Goal: Information Seeking & Learning: Find specific fact

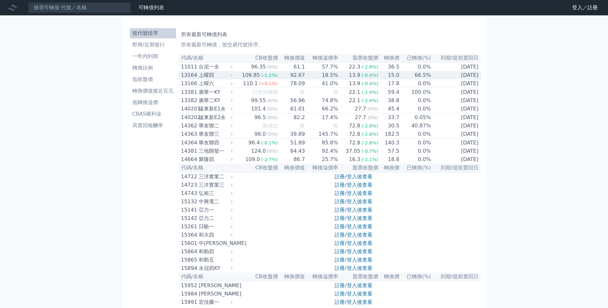
click at [185, 78] on div "13164" at bounding box center [189, 75] width 16 height 8
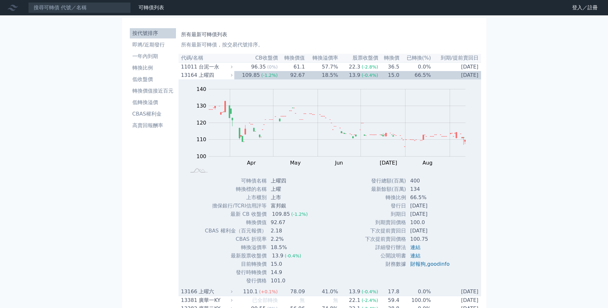
click at [205, 294] on div "上曜六" at bounding box center [215, 292] width 32 height 8
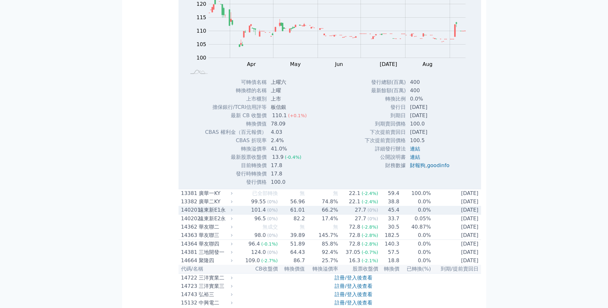
scroll to position [320, 0]
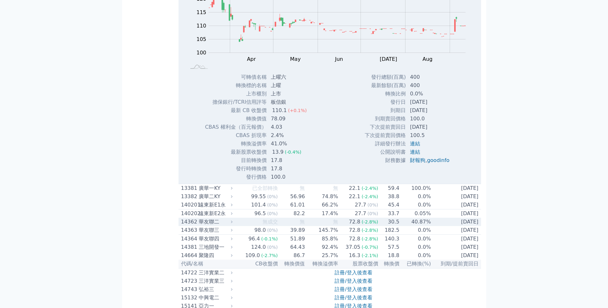
click at [205, 226] on div "華友聯二" at bounding box center [215, 222] width 32 height 8
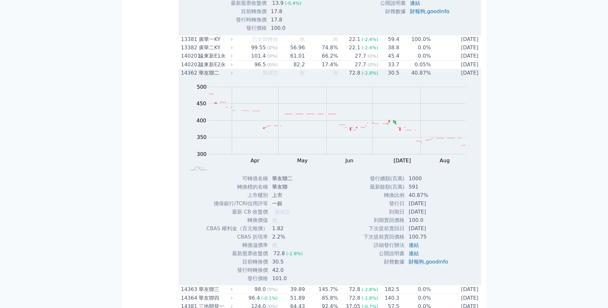
scroll to position [481, 0]
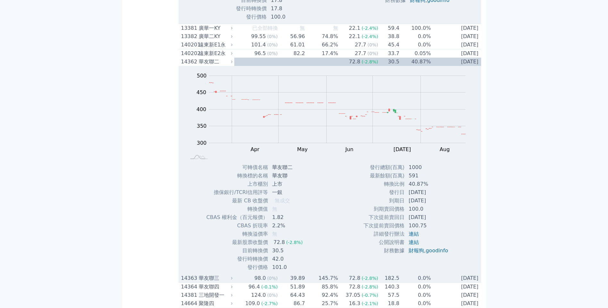
click at [203, 282] on div "華友聯三" at bounding box center [215, 279] width 32 height 8
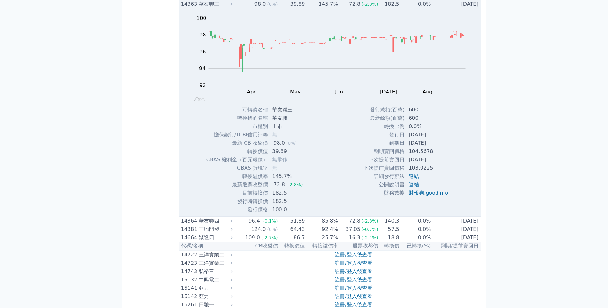
scroll to position [769, 0]
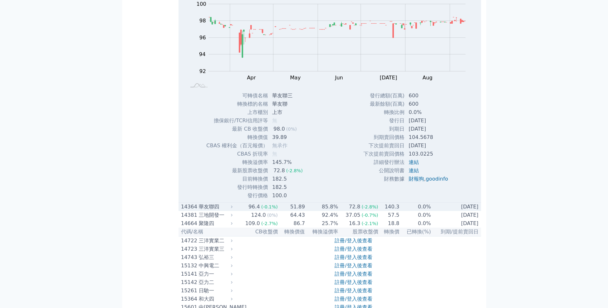
click at [201, 211] on div "華友聯四" at bounding box center [215, 207] width 32 height 8
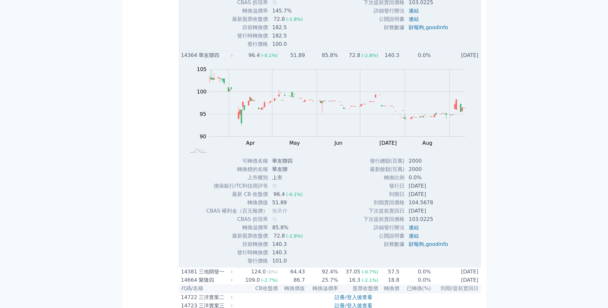
scroll to position [929, 0]
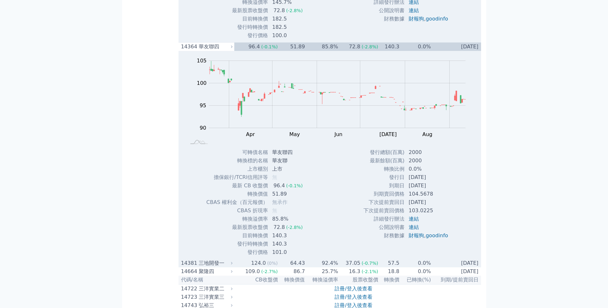
click at [209, 267] on div "三地開發一" at bounding box center [215, 263] width 32 height 8
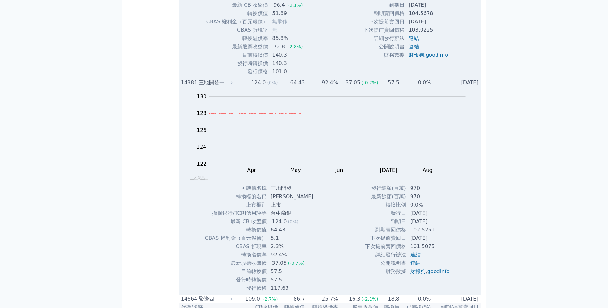
scroll to position [1121, 0]
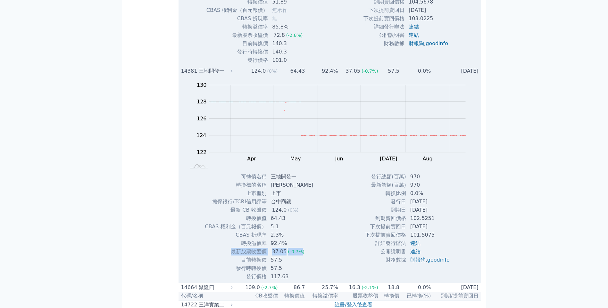
drag, startPoint x: 228, startPoint y: 260, endPoint x: 299, endPoint y: 259, distance: 71.1
click at [299, 256] on tr "最新股票收盤價 37.05 (-0.7%)" at bounding box center [261, 252] width 114 height 8
drag, startPoint x: 237, startPoint y: 233, endPoint x: 280, endPoint y: 236, distance: 43.3
click at [280, 231] on tr "CBAS 權利金（百元報價） 5.1" at bounding box center [261, 227] width 114 height 8
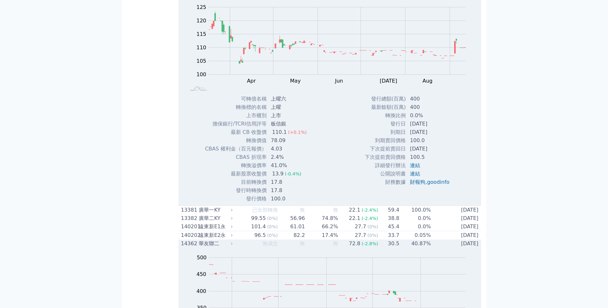
scroll to position [256, 0]
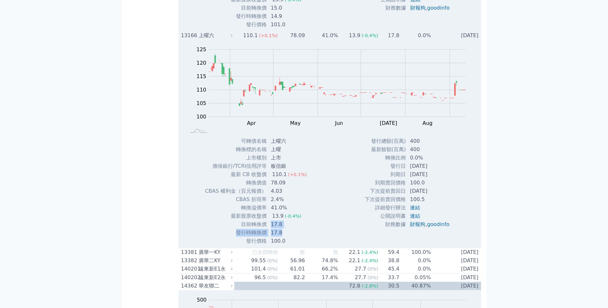
drag, startPoint x: 271, startPoint y: 230, endPoint x: 282, endPoint y: 233, distance: 10.8
click at [282, 233] on tbody "可轉債名稱 上曜六 轉換標的名稱 上曜 上市櫃別 上市 擔保銀行/TCRI信用評等 板信銀 最新 CB 收盤價 110.1 (+0.1%) 轉換價值 78.0…" at bounding box center [258, 191] width 107 height 108
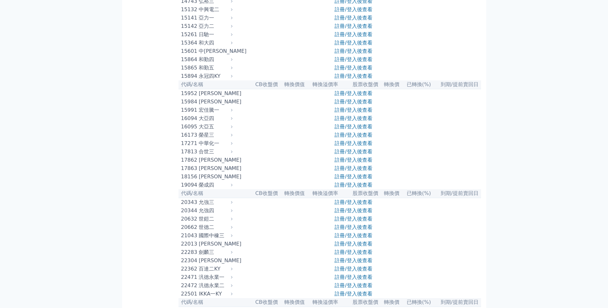
scroll to position [0, 0]
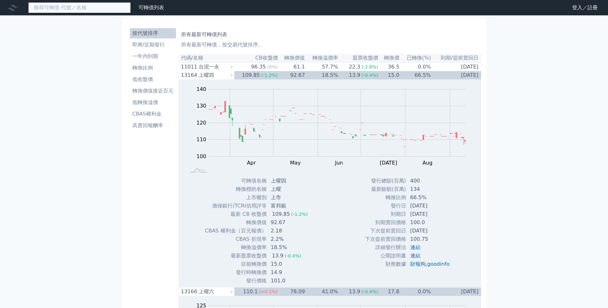
click at [63, 7] on input at bounding box center [79, 7] width 103 height 11
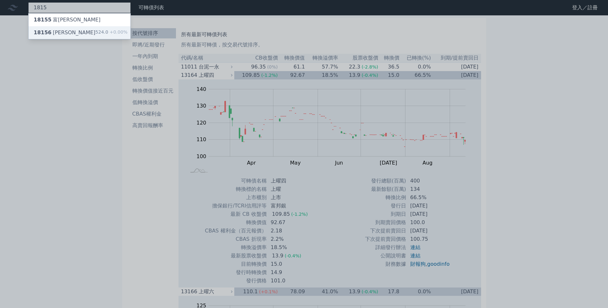
type input "1815"
click at [60, 34] on div "18156 [PERSON_NAME]" at bounding box center [65, 33] width 62 height 8
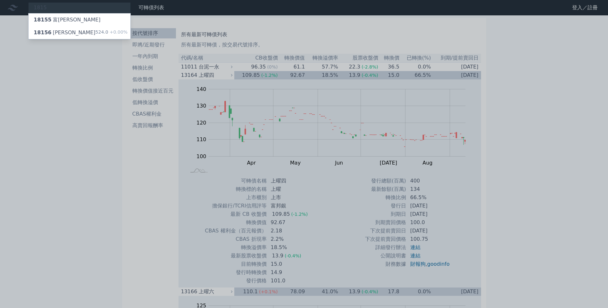
click at [90, 94] on div at bounding box center [304, 154] width 608 height 308
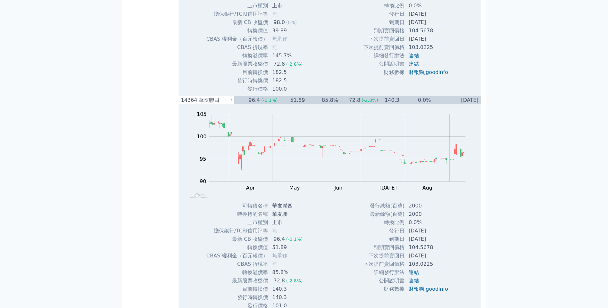
scroll to position [865, 0]
